Goal: Information Seeking & Learning: Learn about a topic

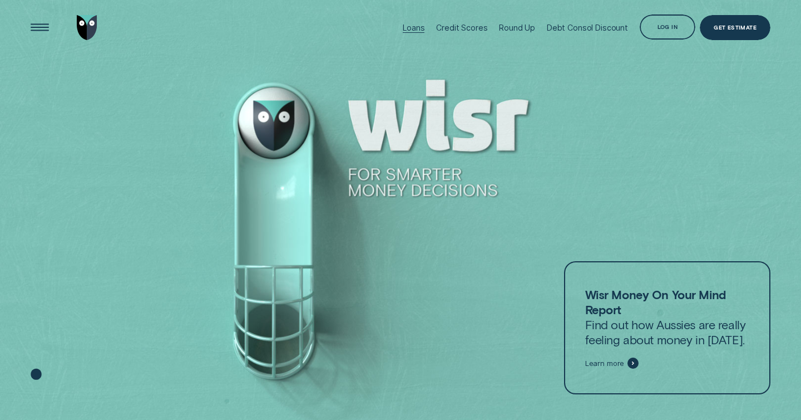
click at [413, 27] on div "Loans" at bounding box center [414, 27] width 22 height 9
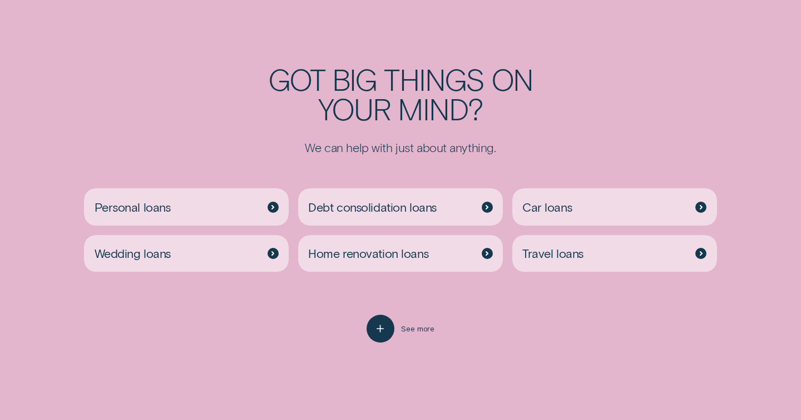
scroll to position [2207, 0]
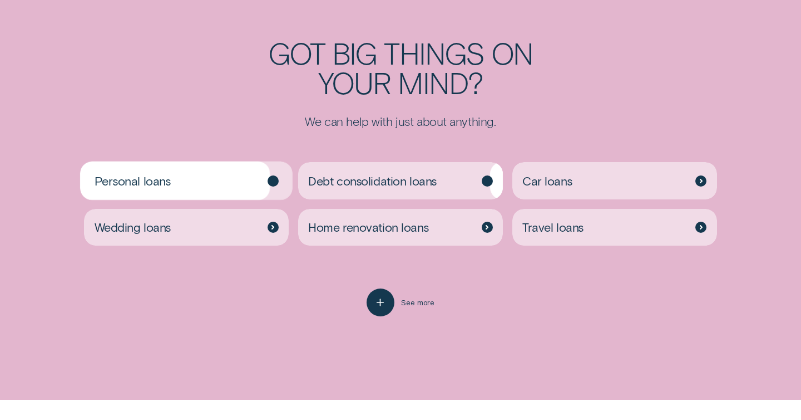
click at [249, 173] on div "Personal loans" at bounding box center [186, 180] width 205 height 37
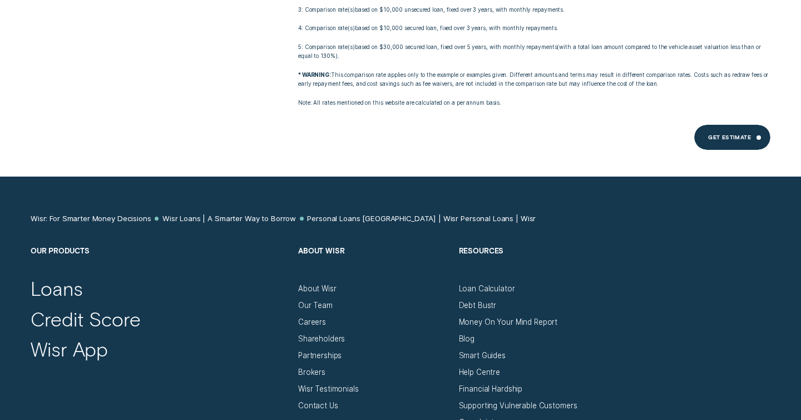
scroll to position [6879, 0]
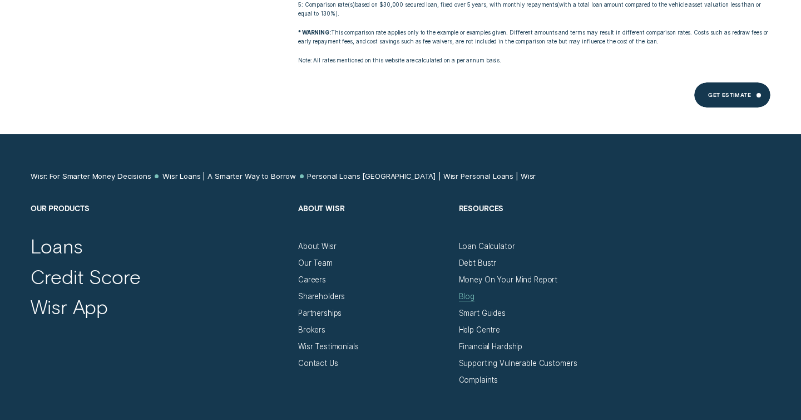
click at [471, 292] on div "Blog" at bounding box center [467, 296] width 16 height 9
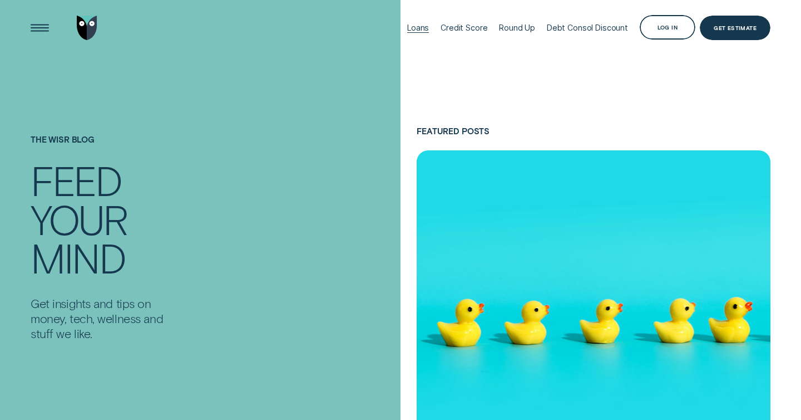
click at [429, 27] on div "Loans" at bounding box center [418, 27] width 22 height 9
